Goal: Find specific page/section: Find specific page/section

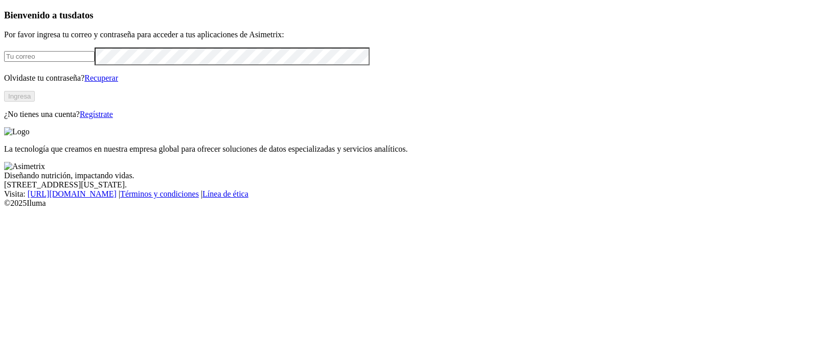
type input "[PERSON_NAME][EMAIL_ADDRESS][PERSON_NAME][DOMAIN_NAME]"
click at [35, 102] on button "Ingresa" at bounding box center [19, 96] width 31 height 11
